Goal: Register for event/course

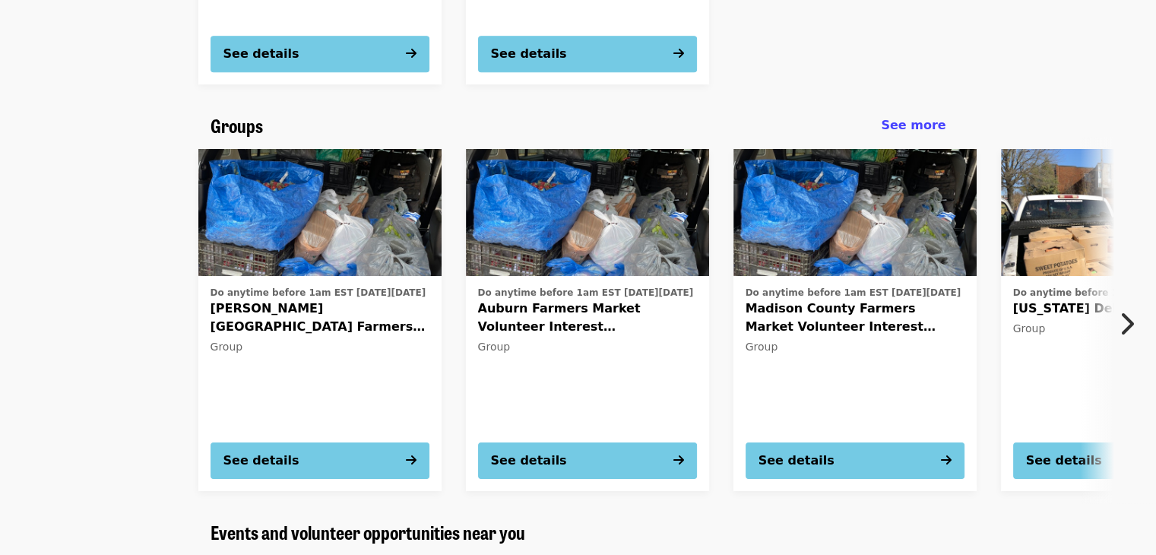
scroll to position [912, 0]
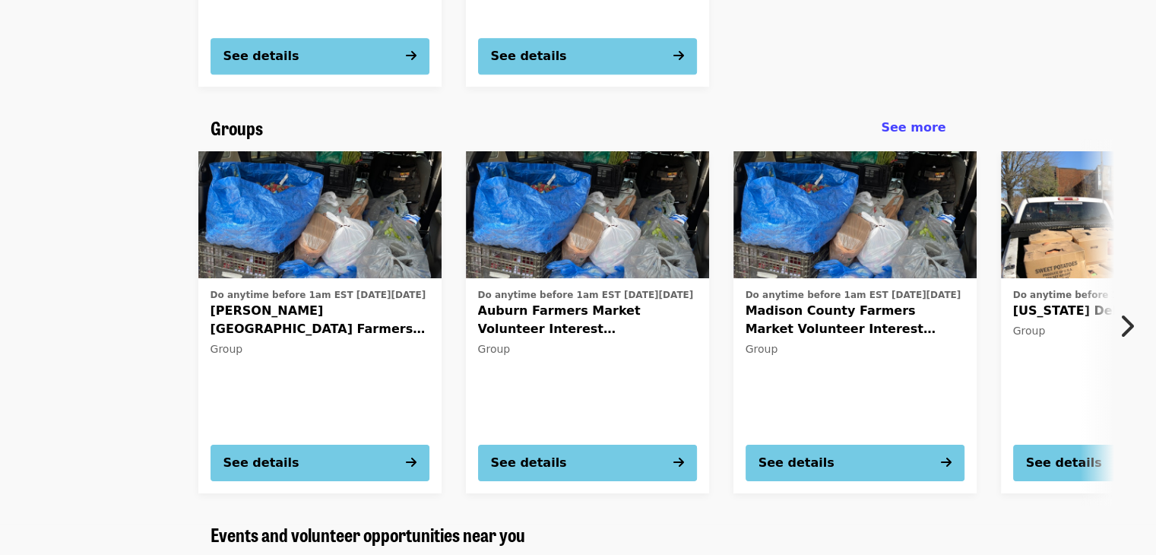
click at [1132, 324] on icon "chevron-right icon" at bounding box center [1126, 326] width 15 height 29
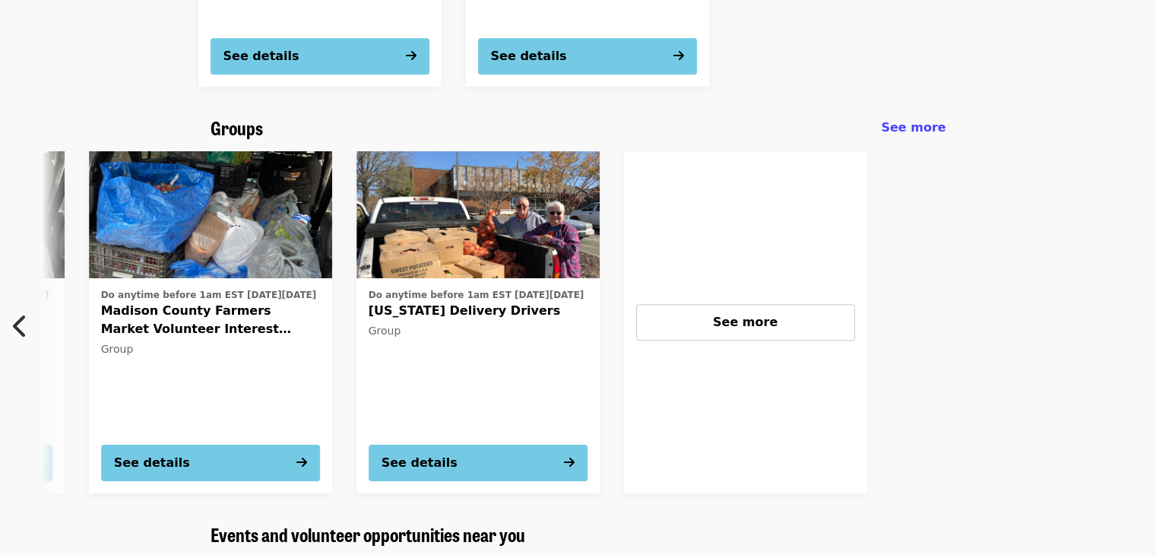
scroll to position [0, 682]
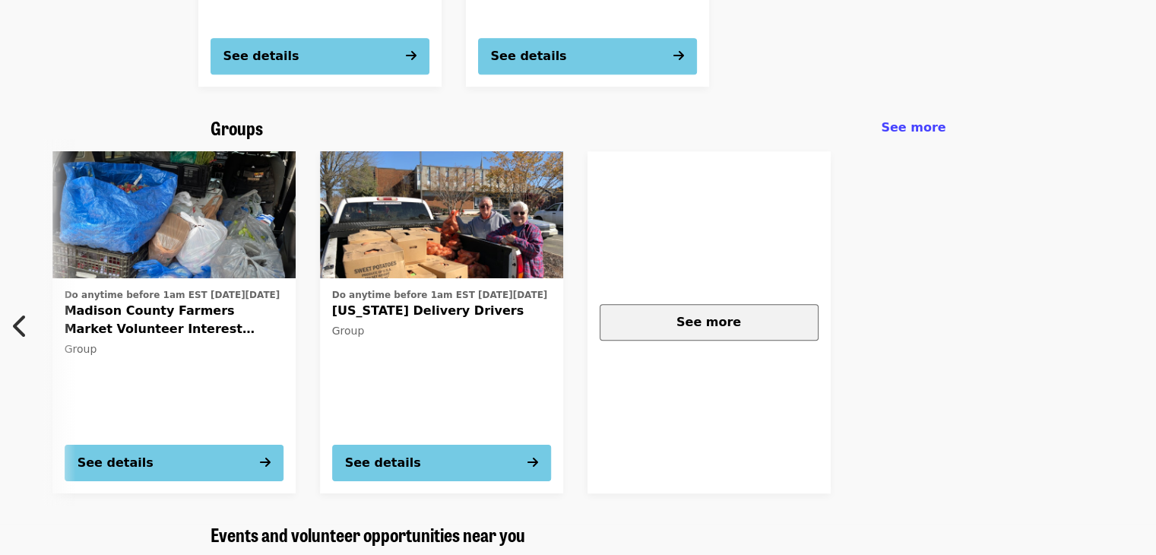
click at [717, 333] on button "See more" at bounding box center [709, 322] width 219 height 36
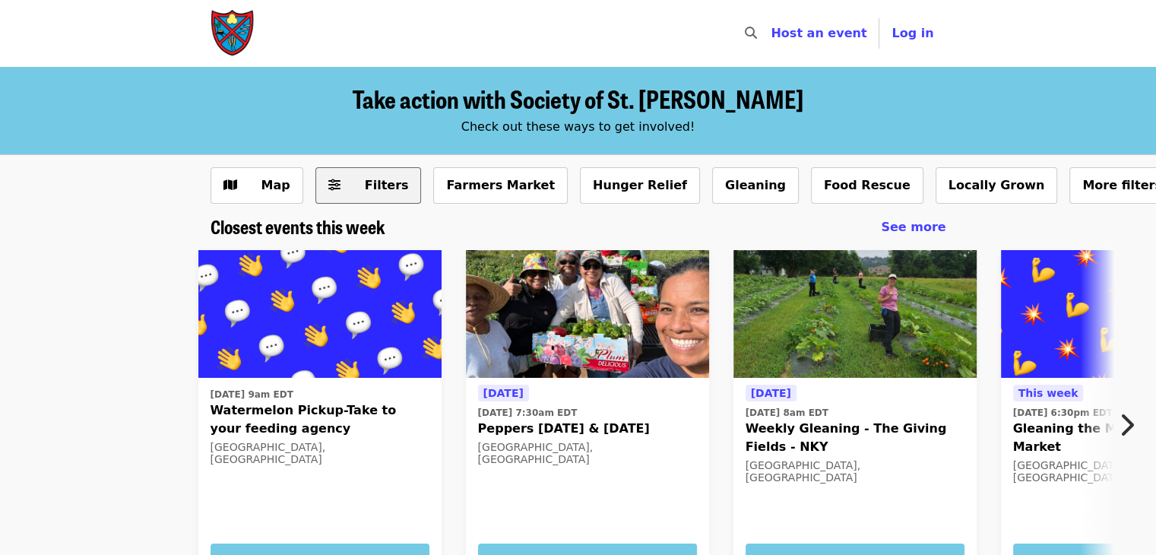
click at [373, 179] on span "Filters" at bounding box center [387, 185] width 44 height 14
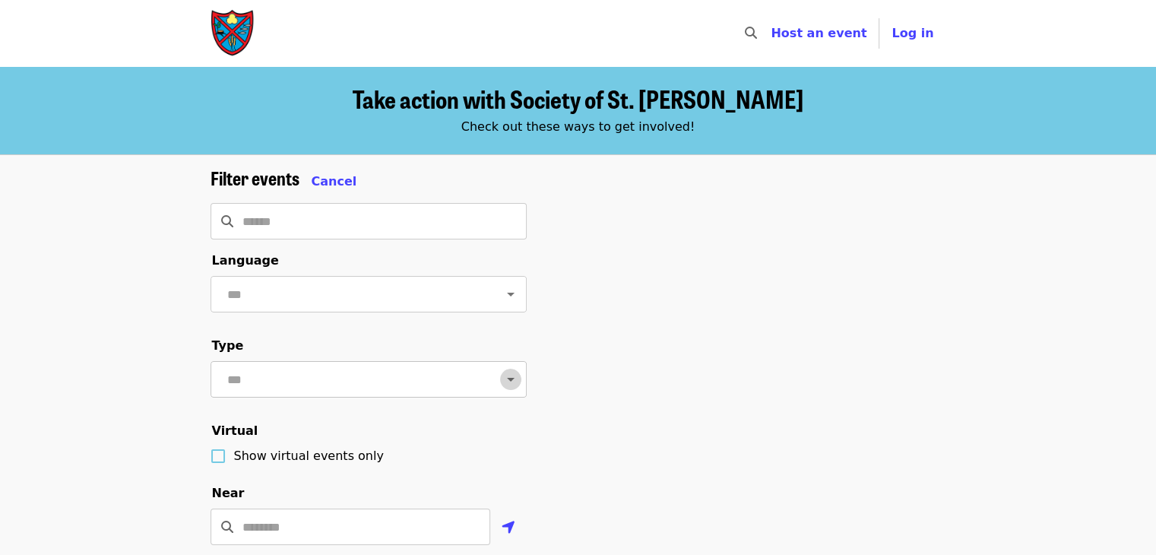
click at [502, 388] on icon "Open" at bounding box center [511, 379] width 18 height 18
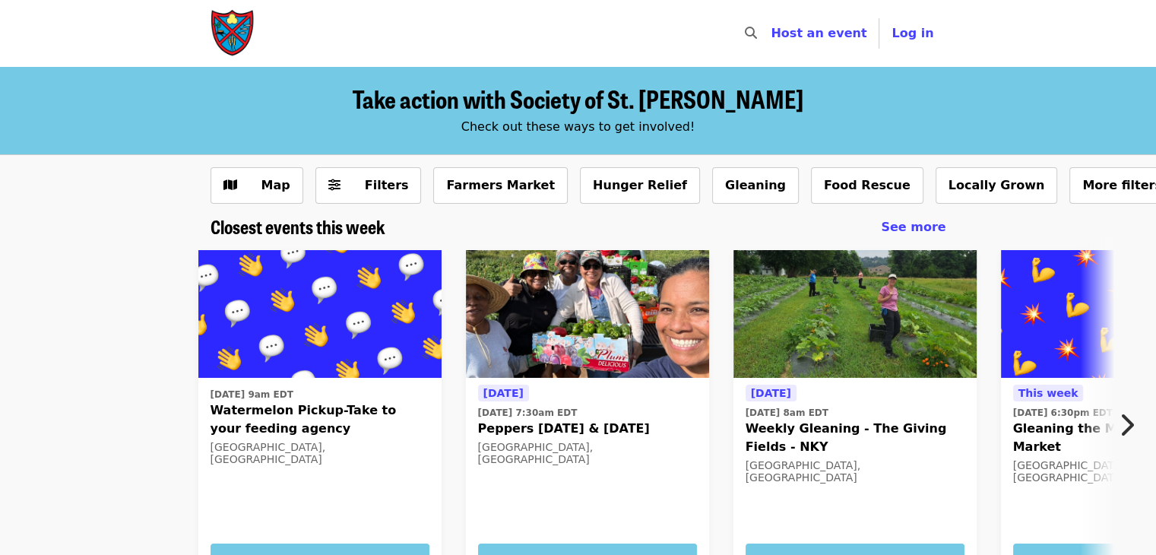
click at [1136, 423] on button "Next item" at bounding box center [1131, 425] width 50 height 43
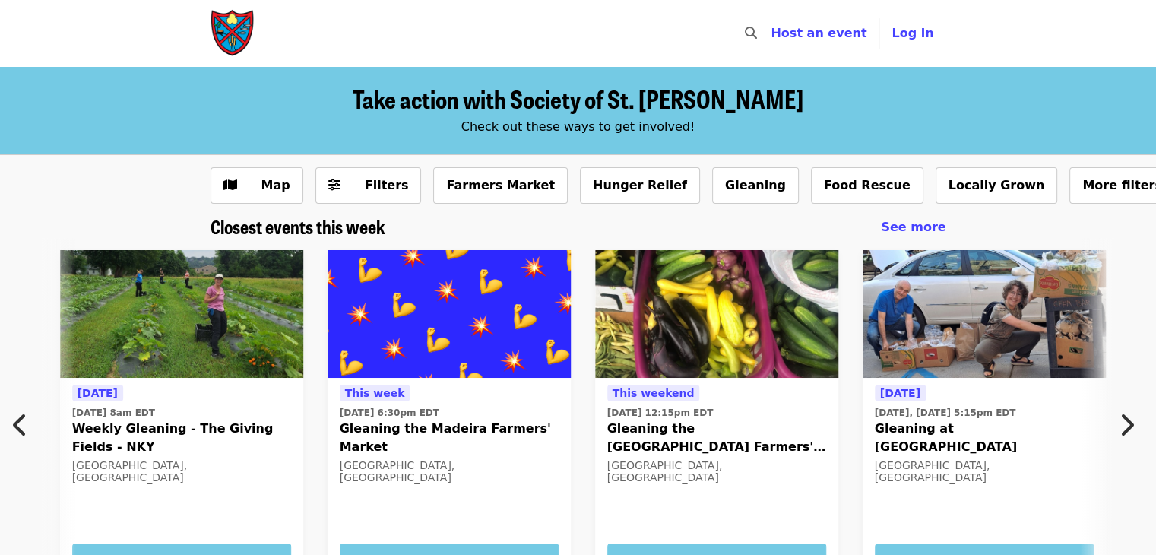
scroll to position [0, 818]
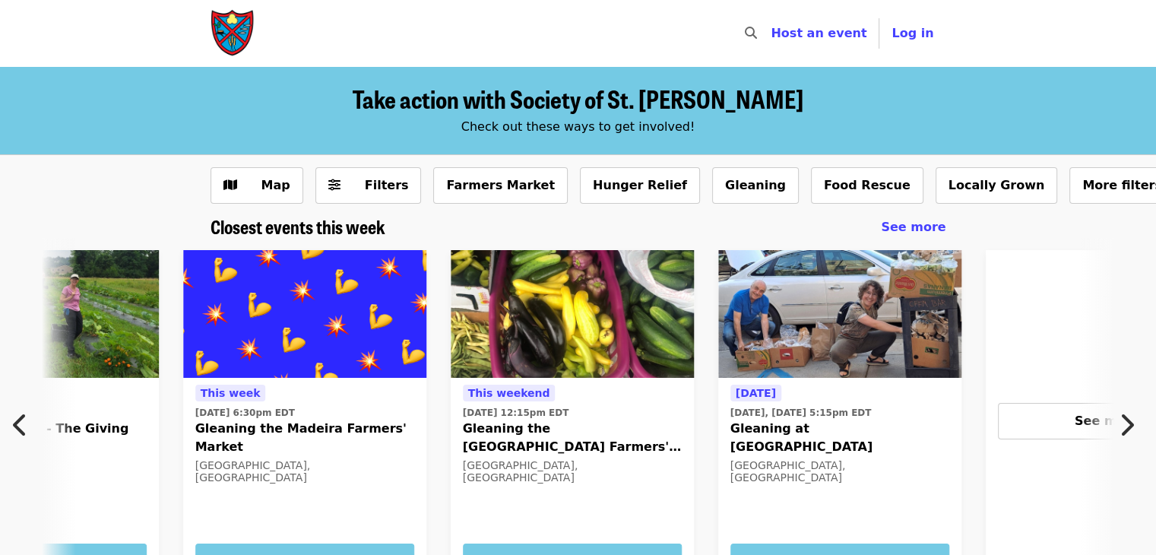
click at [1134, 429] on button "Next item" at bounding box center [1131, 425] width 50 height 43
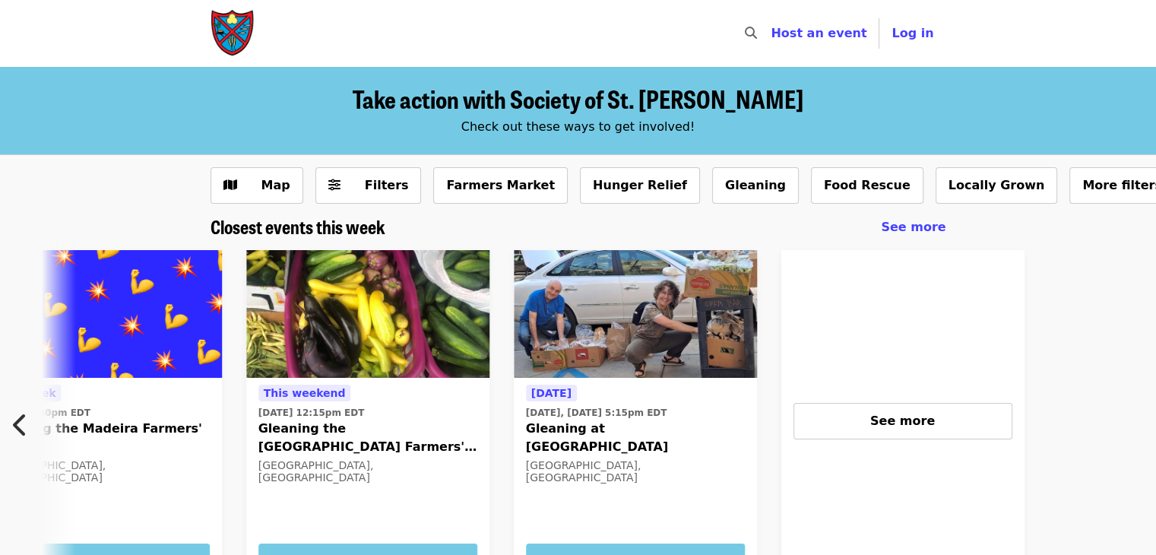
scroll to position [0, 1217]
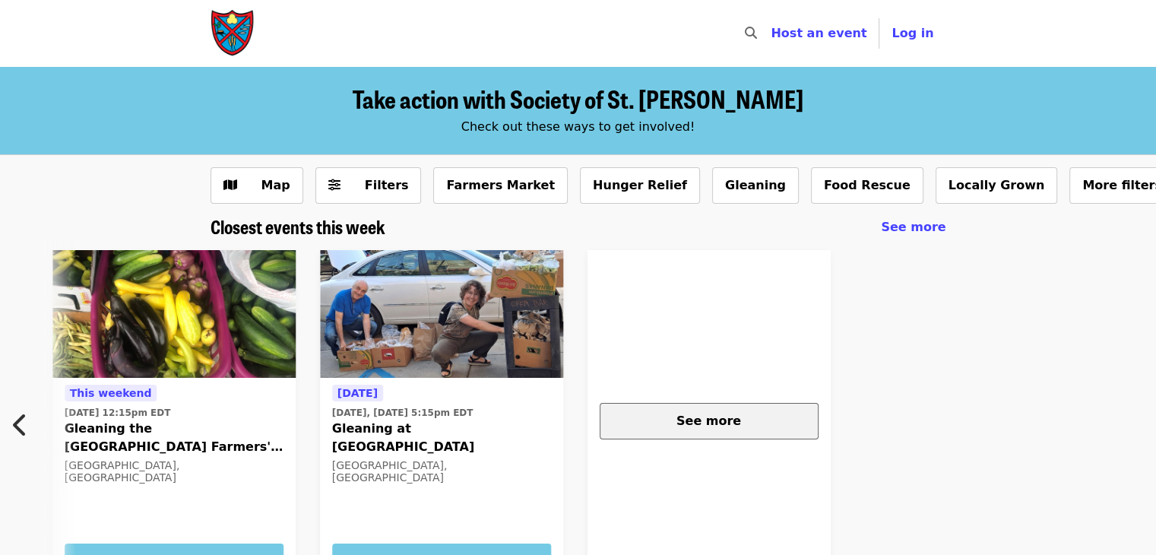
click at [696, 429] on div "See more" at bounding box center [709, 421] width 193 height 18
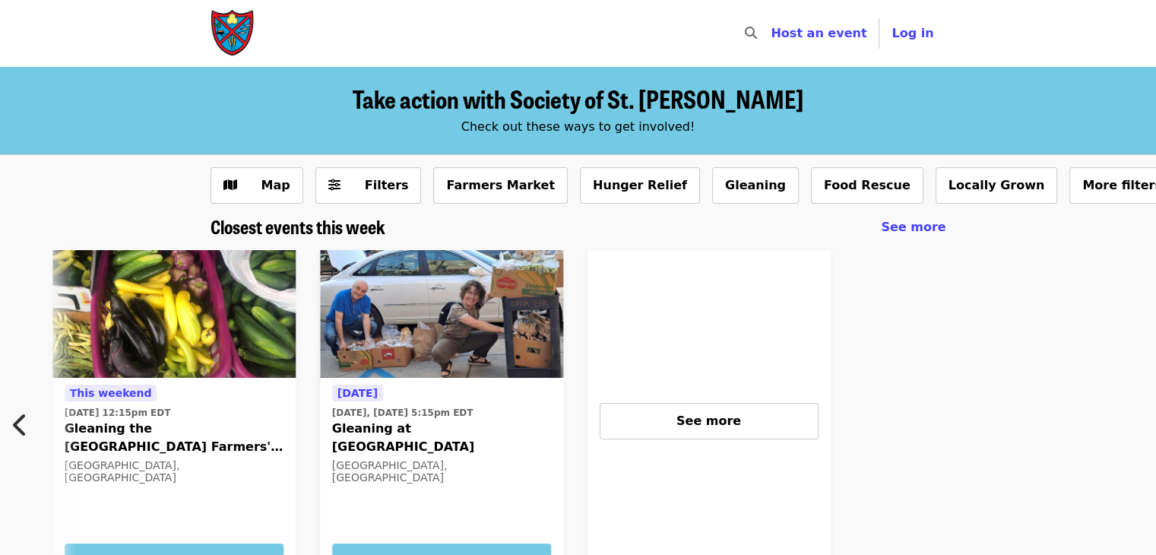
click at [15, 423] on icon "chevron-left icon" at bounding box center [20, 424] width 15 height 29
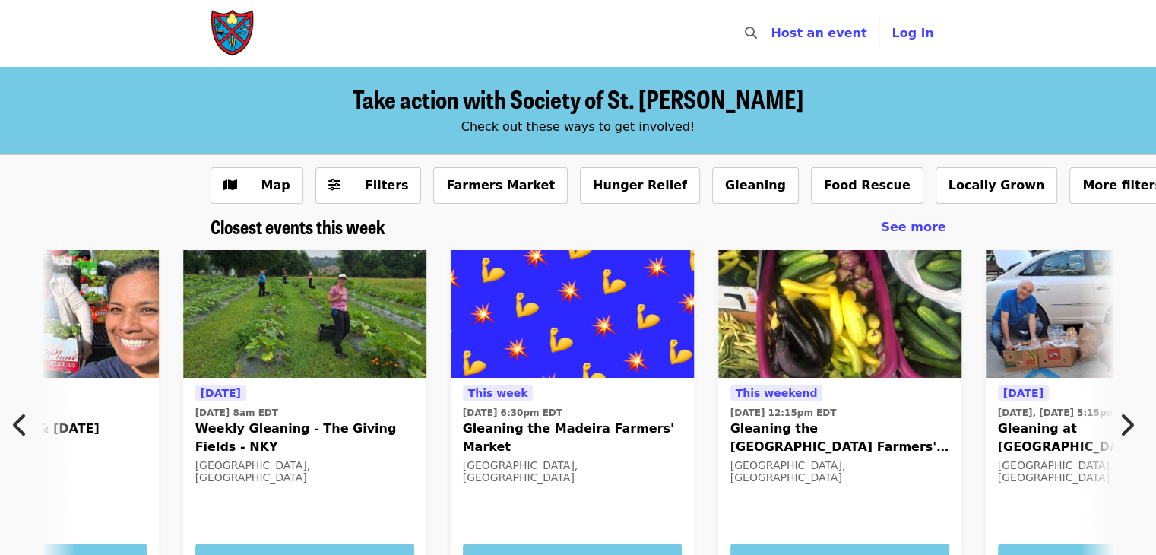
click at [15, 423] on icon "chevron-left icon" at bounding box center [20, 424] width 15 height 29
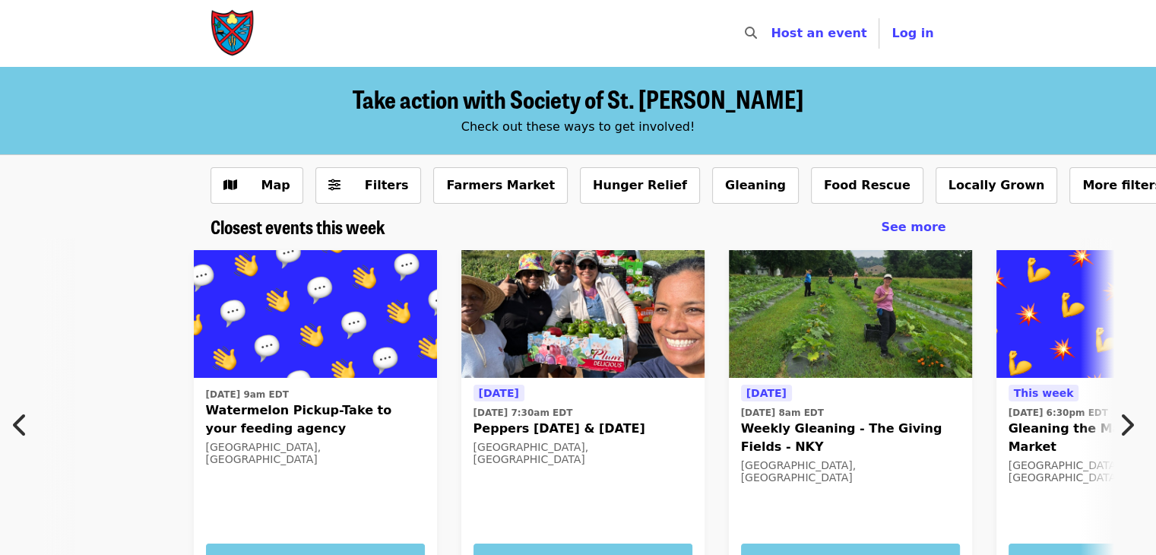
scroll to position [0, 0]
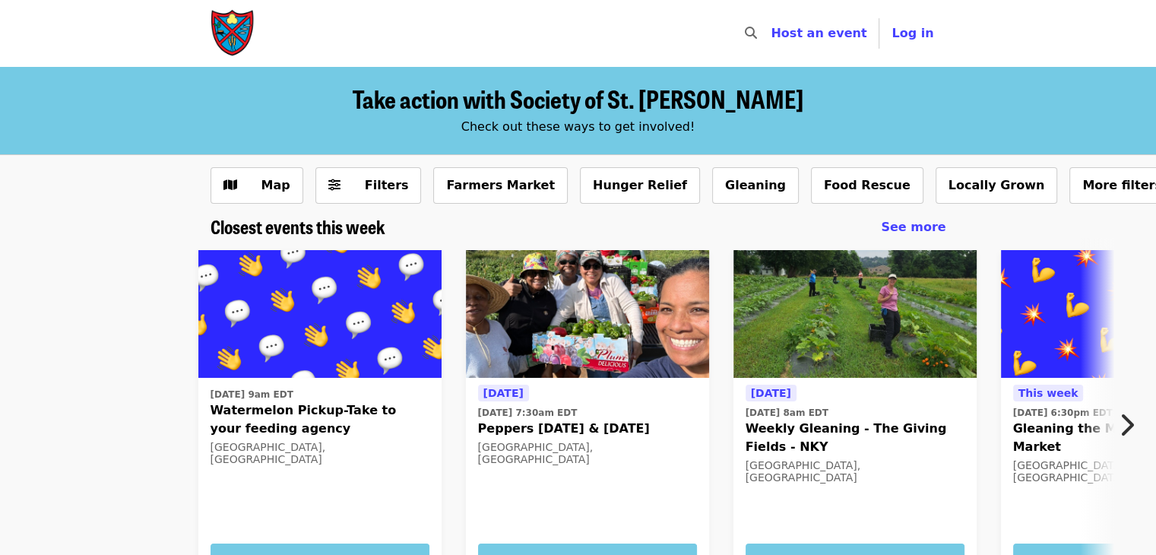
click at [1124, 427] on icon "chevron-right icon" at bounding box center [1126, 424] width 15 height 29
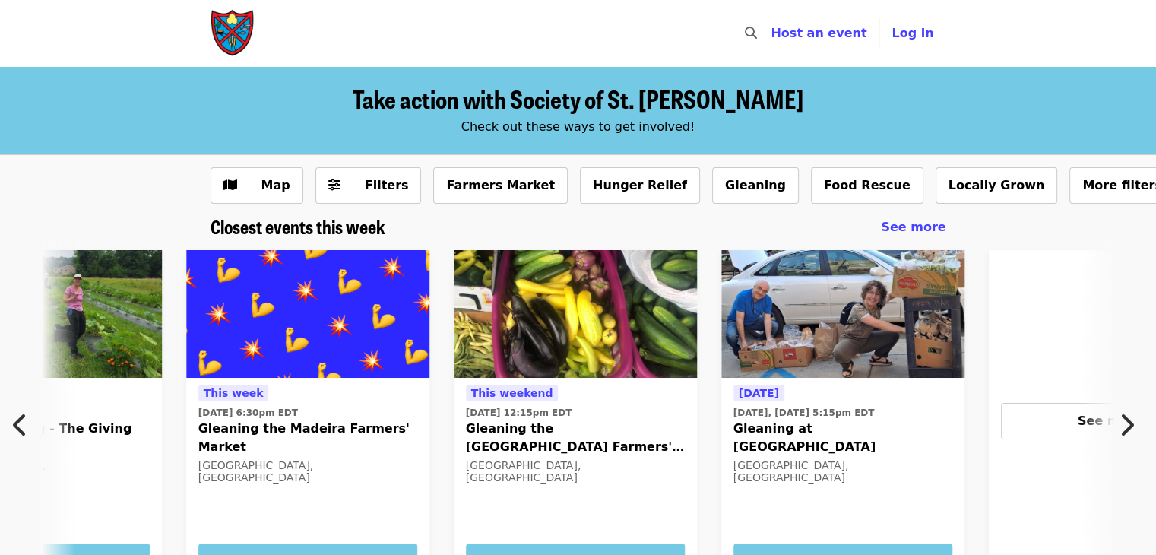
scroll to position [0, 818]
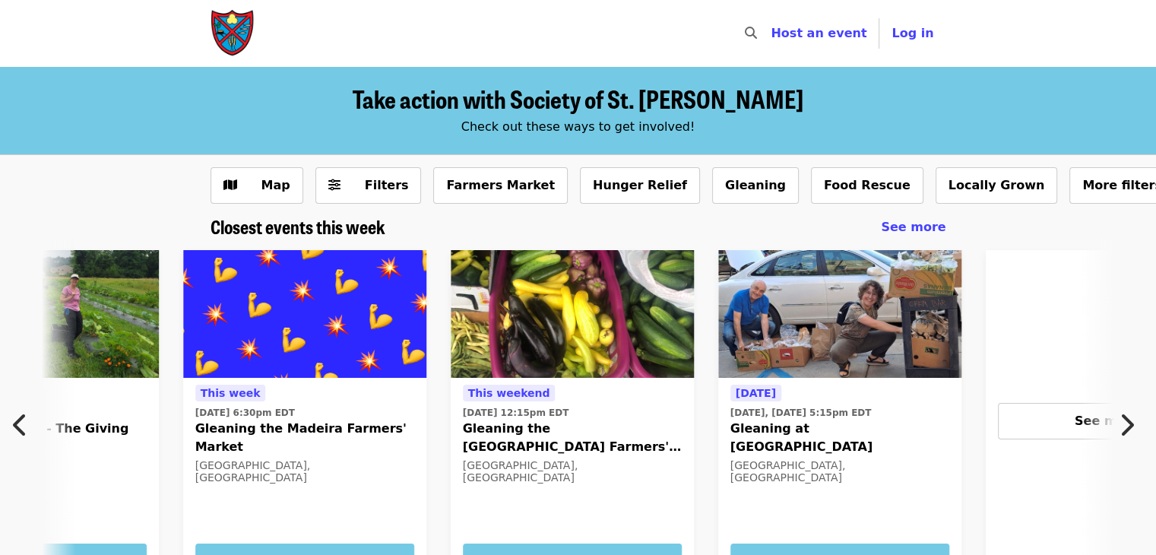
click at [1118, 438] on button "Next item" at bounding box center [1131, 425] width 50 height 43
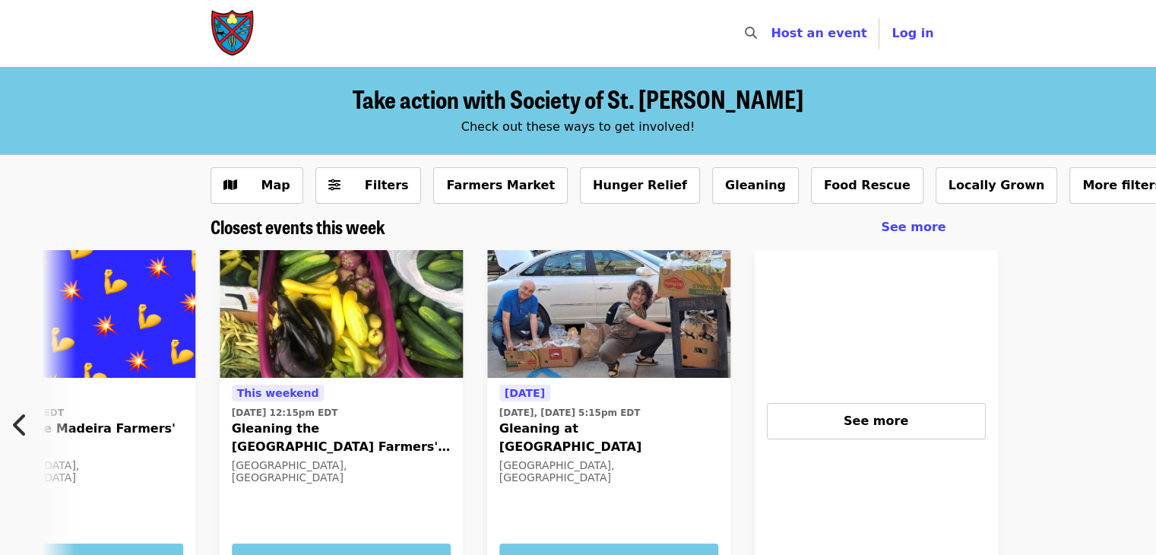
scroll to position [0, 1217]
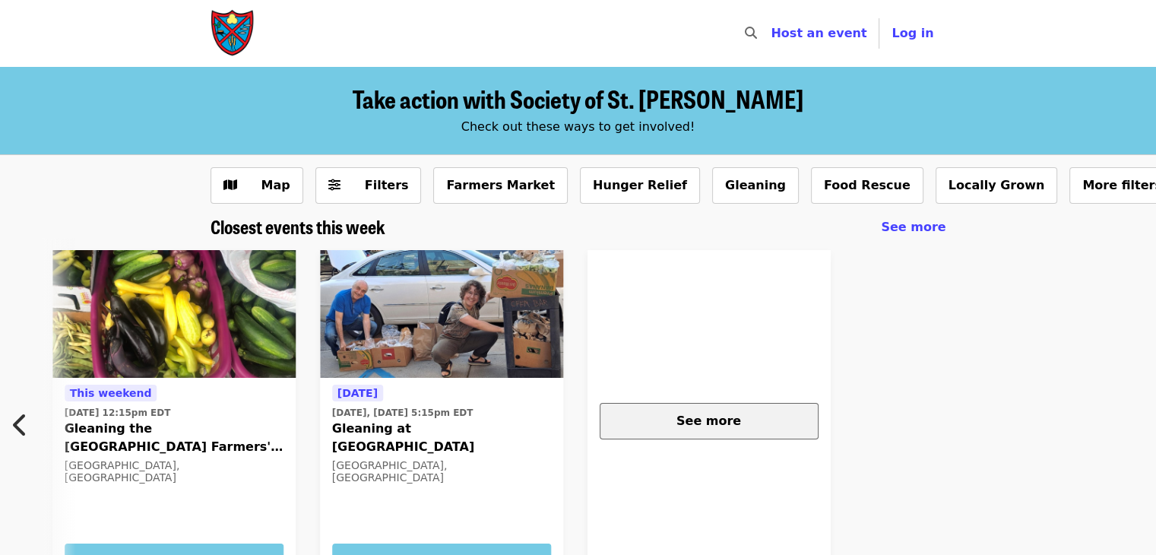
click at [699, 417] on span "See more" at bounding box center [708, 420] width 65 height 14
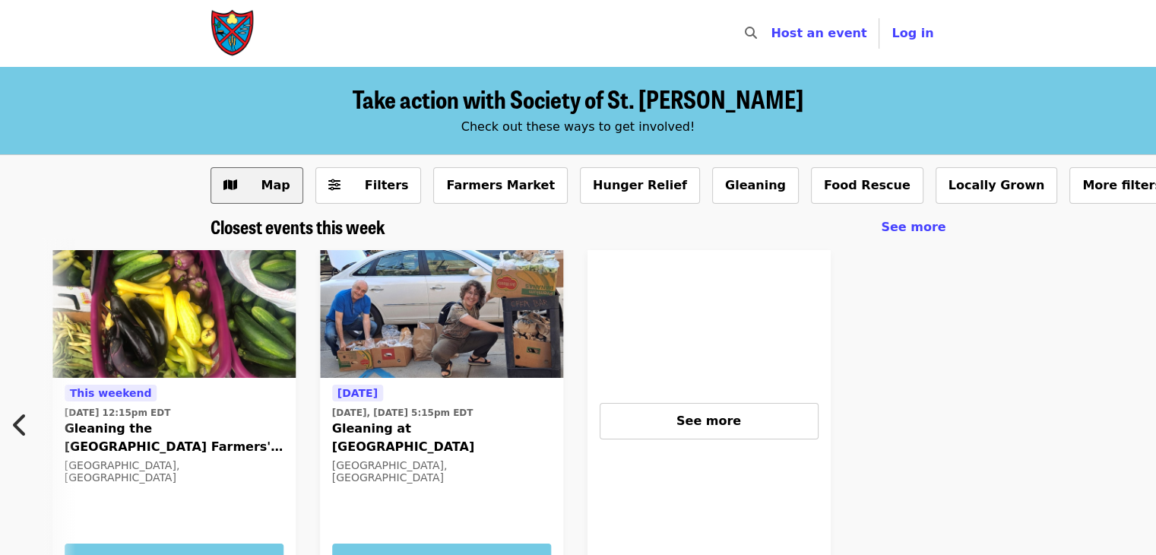
click at [255, 183] on span "Map" at bounding box center [268, 185] width 44 height 18
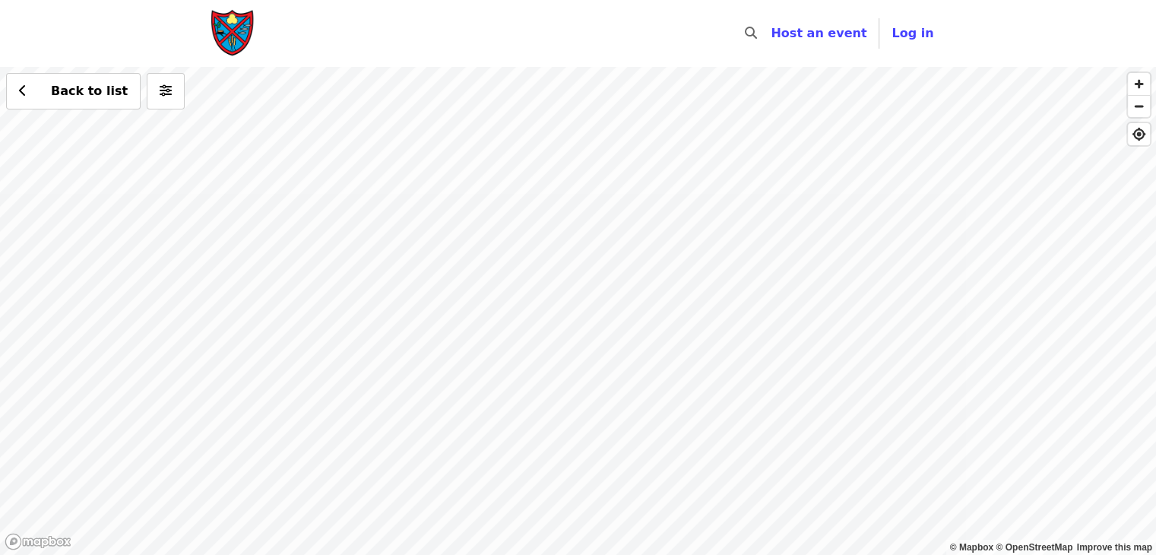
click at [654, 232] on div "Back to list" at bounding box center [578, 311] width 1156 height 488
click at [618, 274] on div "Back to list" at bounding box center [578, 311] width 1156 height 488
click at [660, 118] on div "Back to list" at bounding box center [578, 311] width 1156 height 488
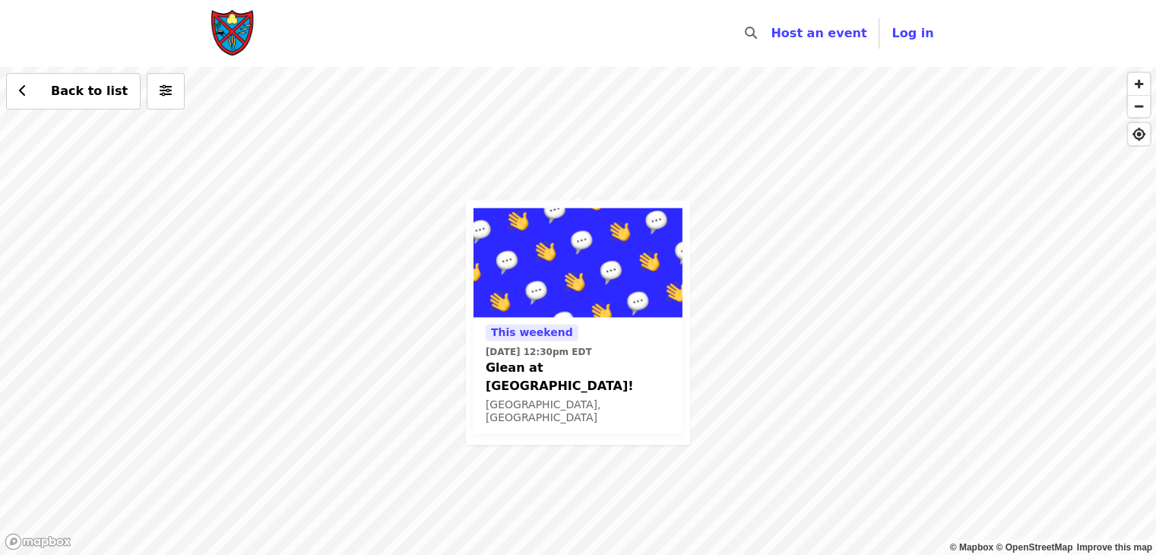
click at [548, 319] on div "This weekend Sat, Sep 6 @ 12:30pm EDT Glean at Lynchburg Community Market! Lync…" at bounding box center [578, 375] width 209 height 116
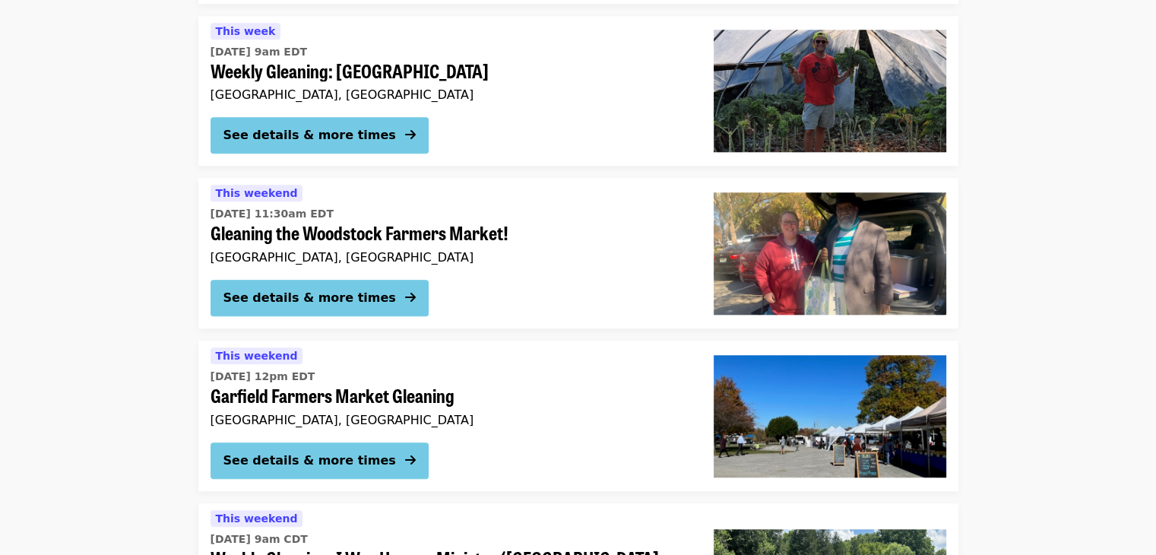
scroll to position [1502, 0]
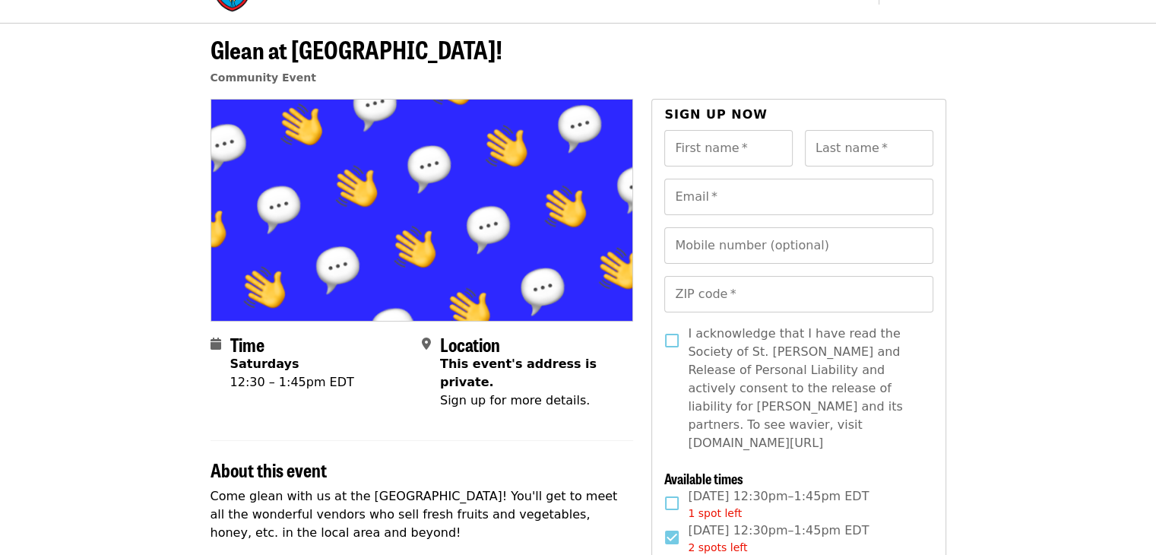
scroll to position [21, 0]
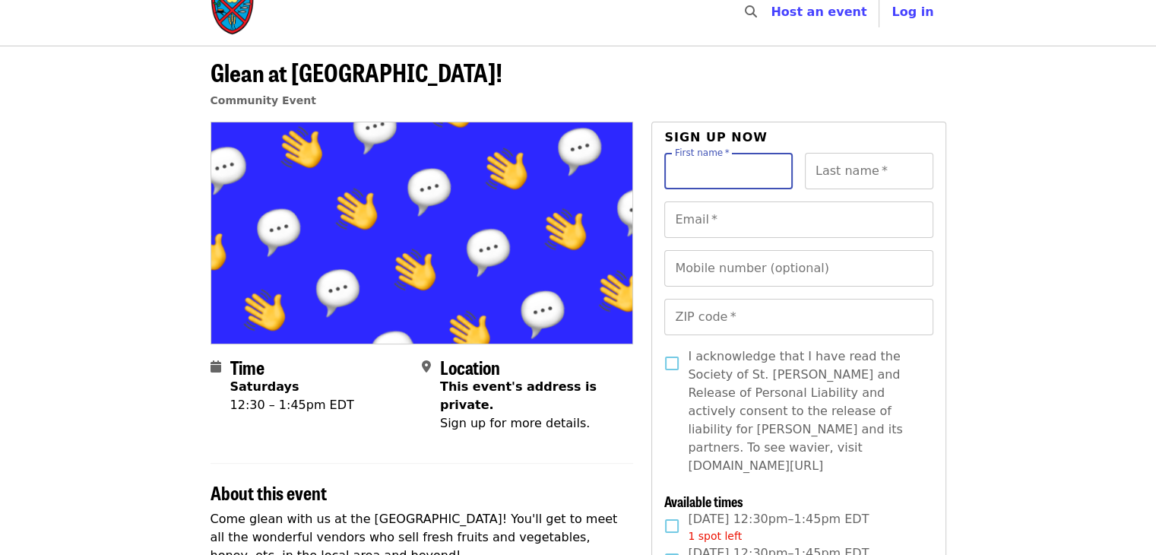
click at [683, 173] on input "First name   *" at bounding box center [728, 171] width 128 height 36
type input "******"
type input "*********"
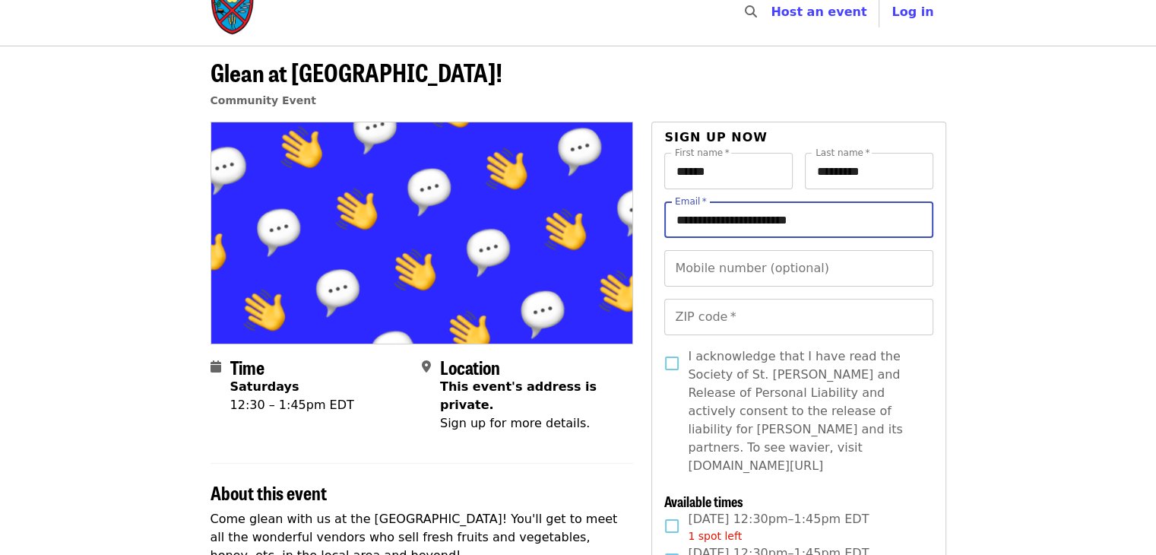
type input "**********"
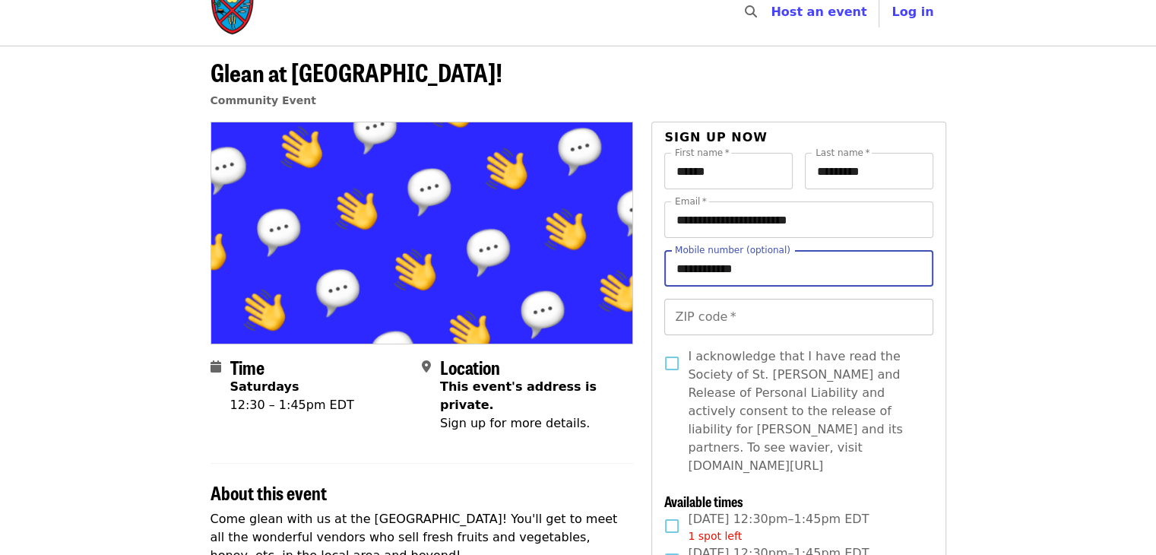
type input "**********"
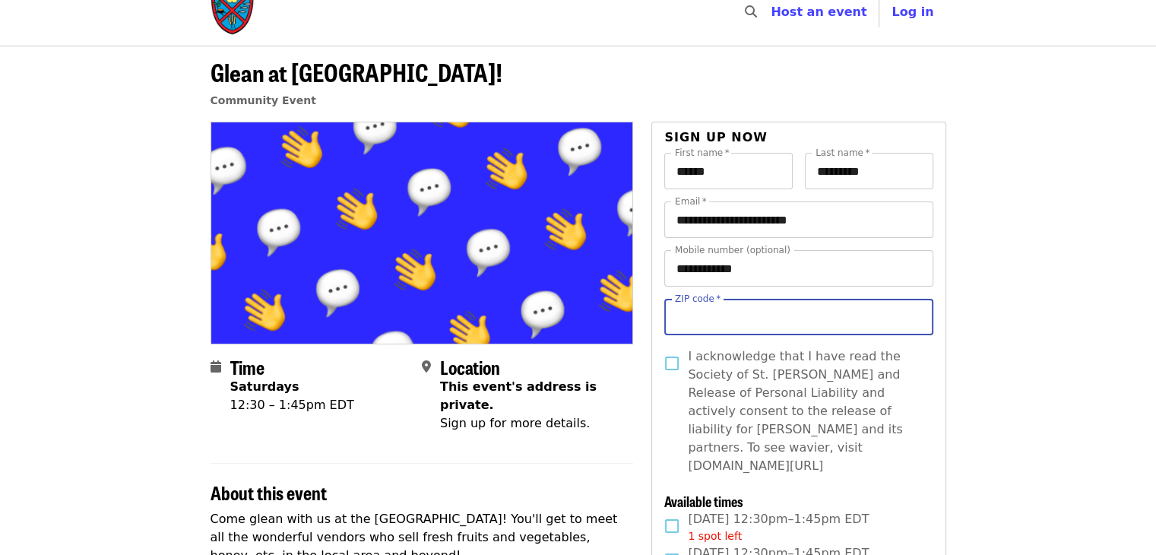
click at [674, 318] on input "ZIP code   *" at bounding box center [798, 317] width 268 height 36
type input "*****"
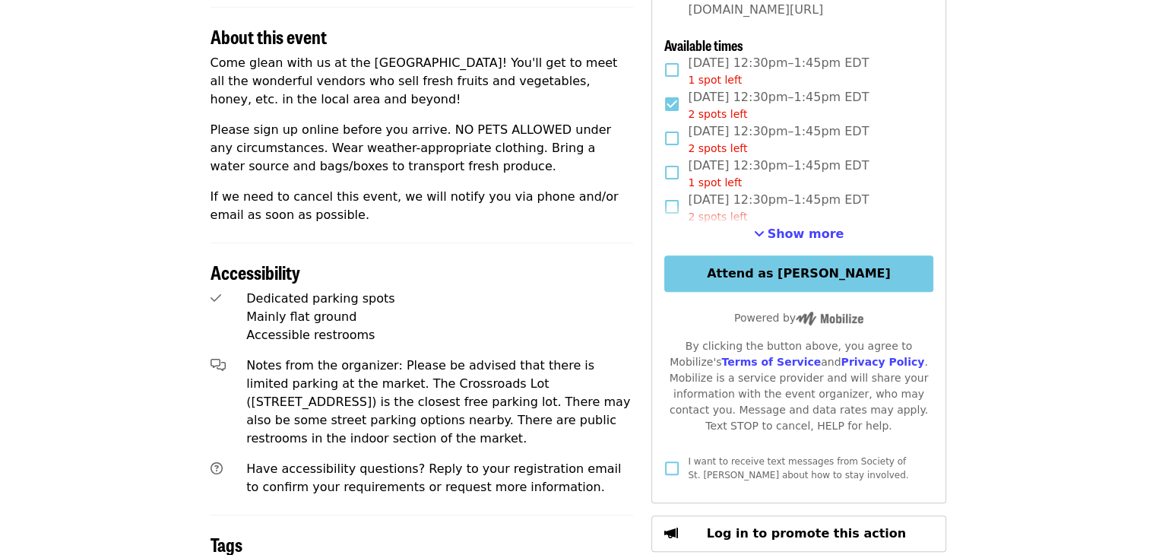
scroll to position [511, 0]
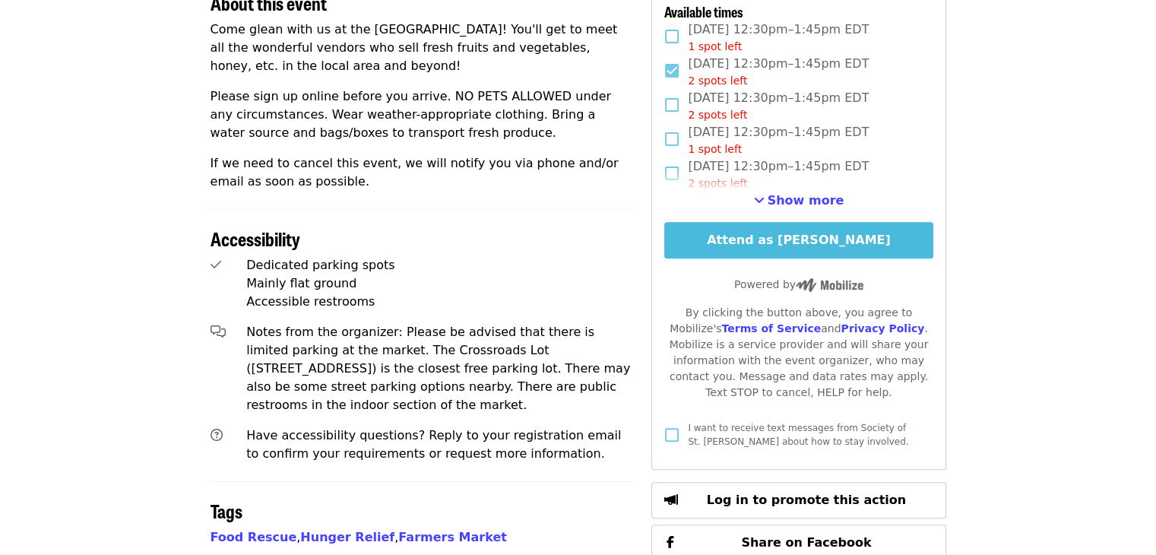
click at [851, 222] on button "Attend as [PERSON_NAME]" at bounding box center [798, 240] width 268 height 36
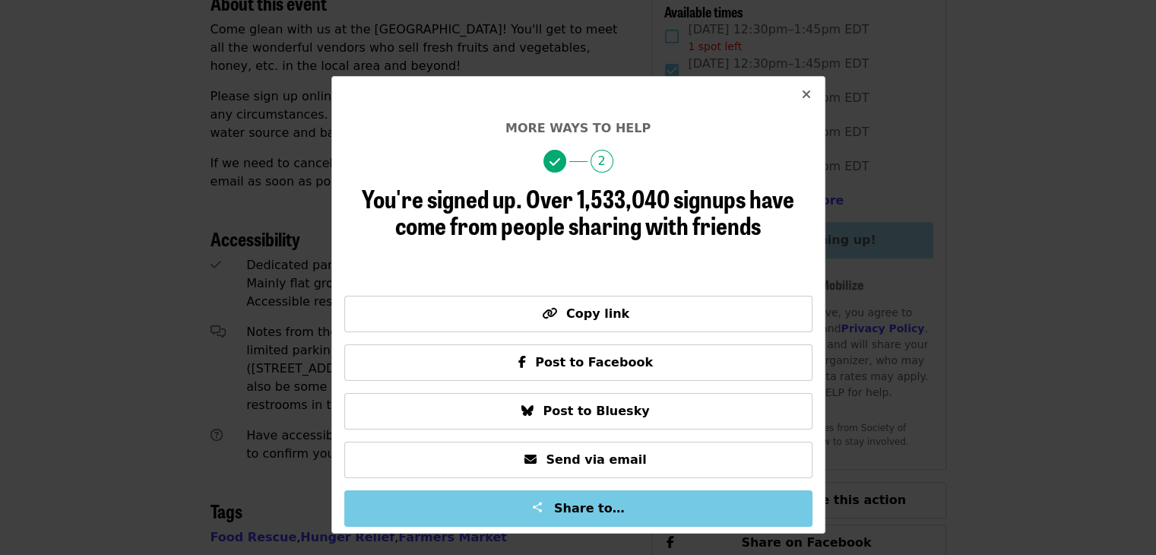
click at [806, 90] on icon "times icon" at bounding box center [806, 94] width 9 height 14
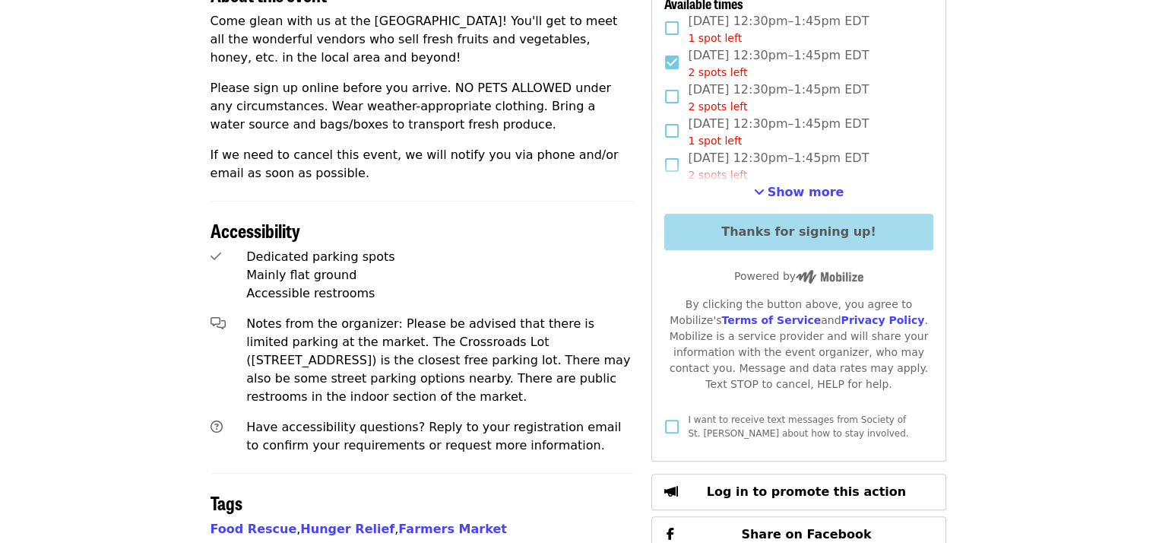
scroll to position [417, 0]
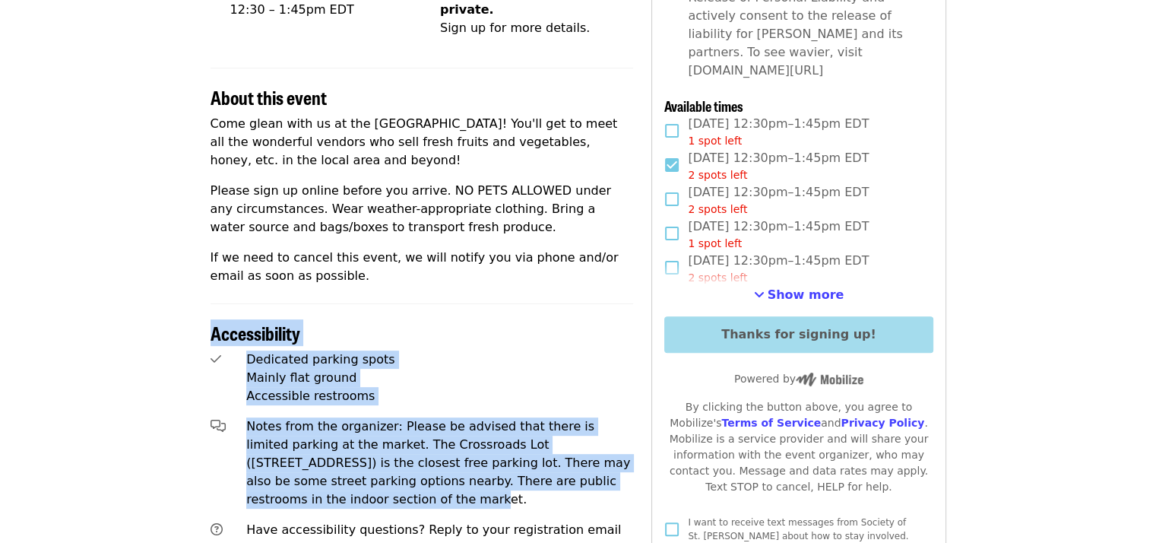
drag, startPoint x: 1155, startPoint y: 1, endPoint x: 605, endPoint y: 469, distance: 722.5
click at [605, 469] on div "Time Saturdays 12:30 – 1:45pm EDT Location This event's address is private. Sig…" at bounding box center [578, 295] width 760 height 1139
drag, startPoint x: 605, startPoint y: 469, endPoint x: 594, endPoint y: 419, distance: 51.4
click at [594, 419] on span "Notes from the organizer: Please be advised that there is limited parking at th…" at bounding box center [438, 462] width 384 height 87
click at [605, 369] on div "Mainly flat ground" at bounding box center [439, 378] width 387 height 18
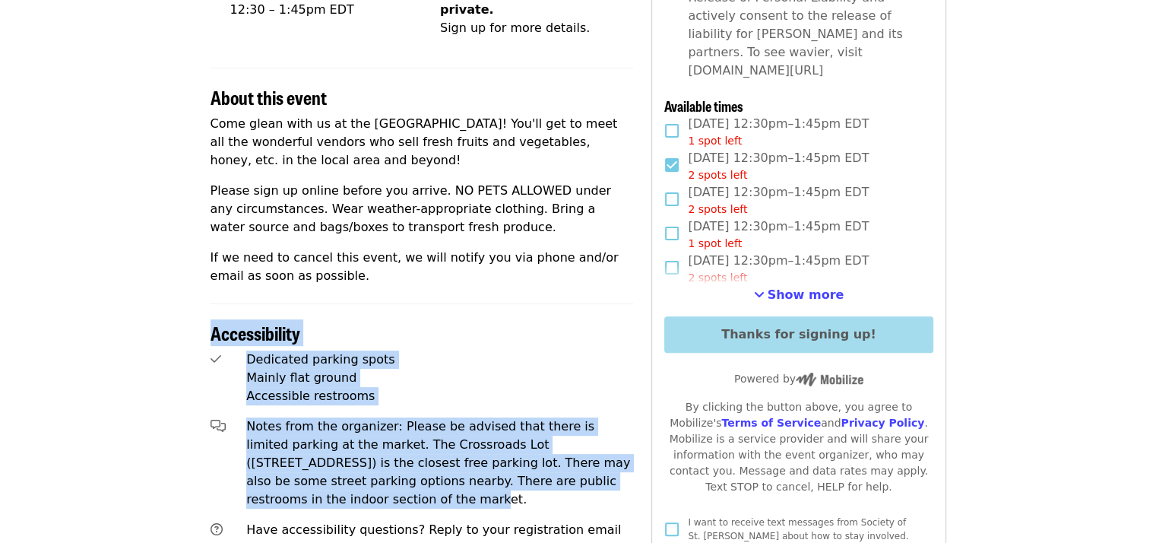
drag, startPoint x: 593, startPoint y: 460, endPoint x: 210, endPoint y: 313, distance: 410.2
click at [211, 313] on section "Accessibility Dedicated parking spots Mainly flat ground Accessible restrooms N…" at bounding box center [422, 433] width 423 height 260
